Goal: Navigation & Orientation: Find specific page/section

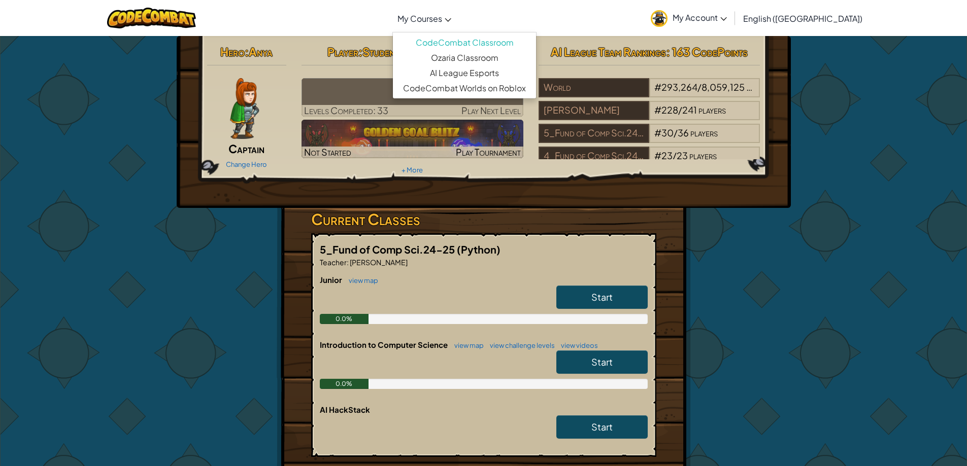
click at [456, 27] on link "My Courses" at bounding box center [424, 18] width 64 height 27
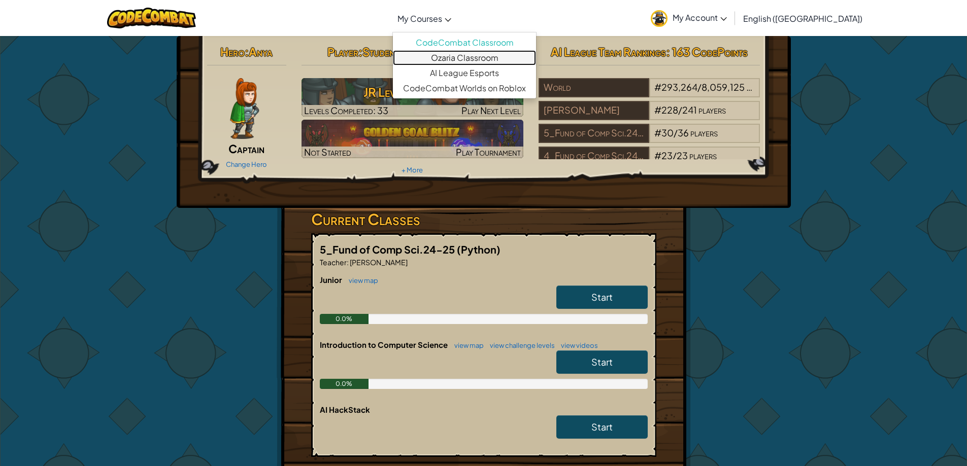
click at [521, 59] on link "Ozaria Classroom" at bounding box center [464, 57] width 143 height 15
